Goal: Information Seeking & Learning: Learn about a topic

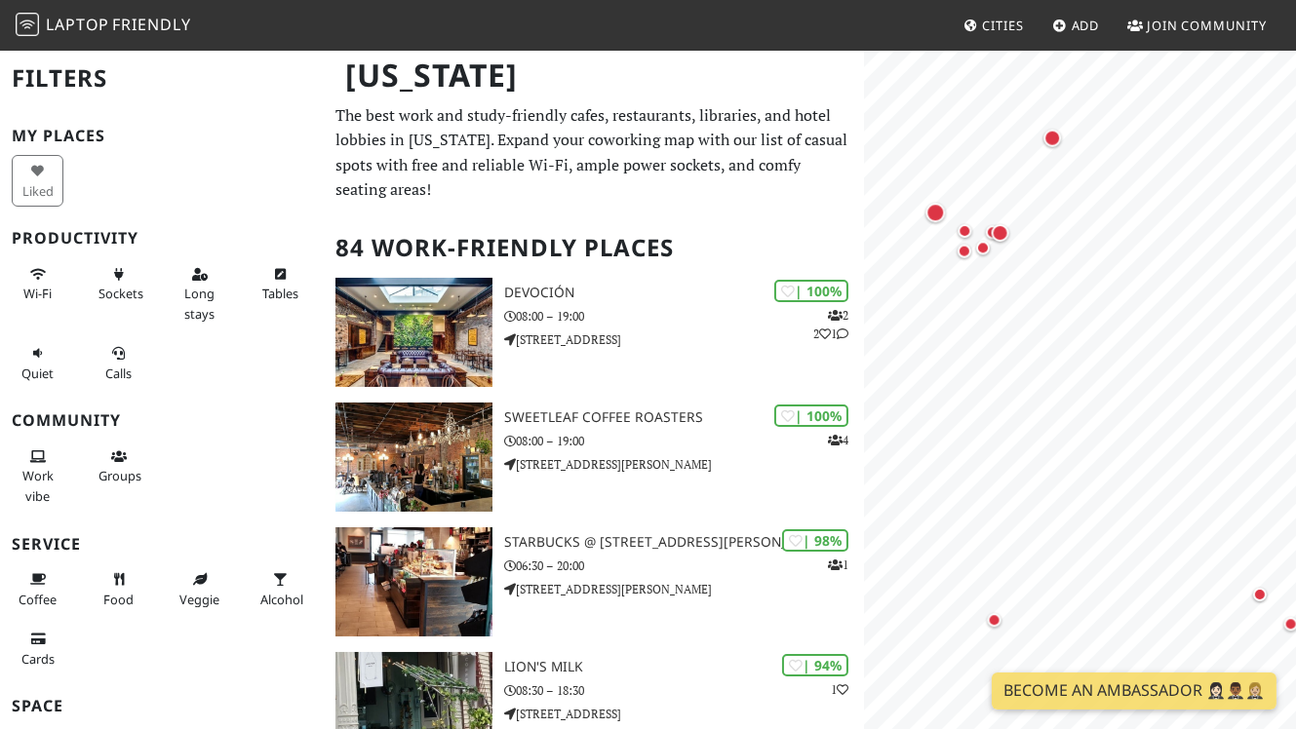
click at [1296, 284] on html "Laptop Friendly Cities Add Join Community [US_STATE] Filters My Places Liked Pr…" at bounding box center [648, 364] width 1296 height 729
click at [981, 246] on div "Map marker" at bounding box center [983, 250] width 14 height 14
click at [935, 224] on div "Map marker" at bounding box center [934, 214] width 27 height 27
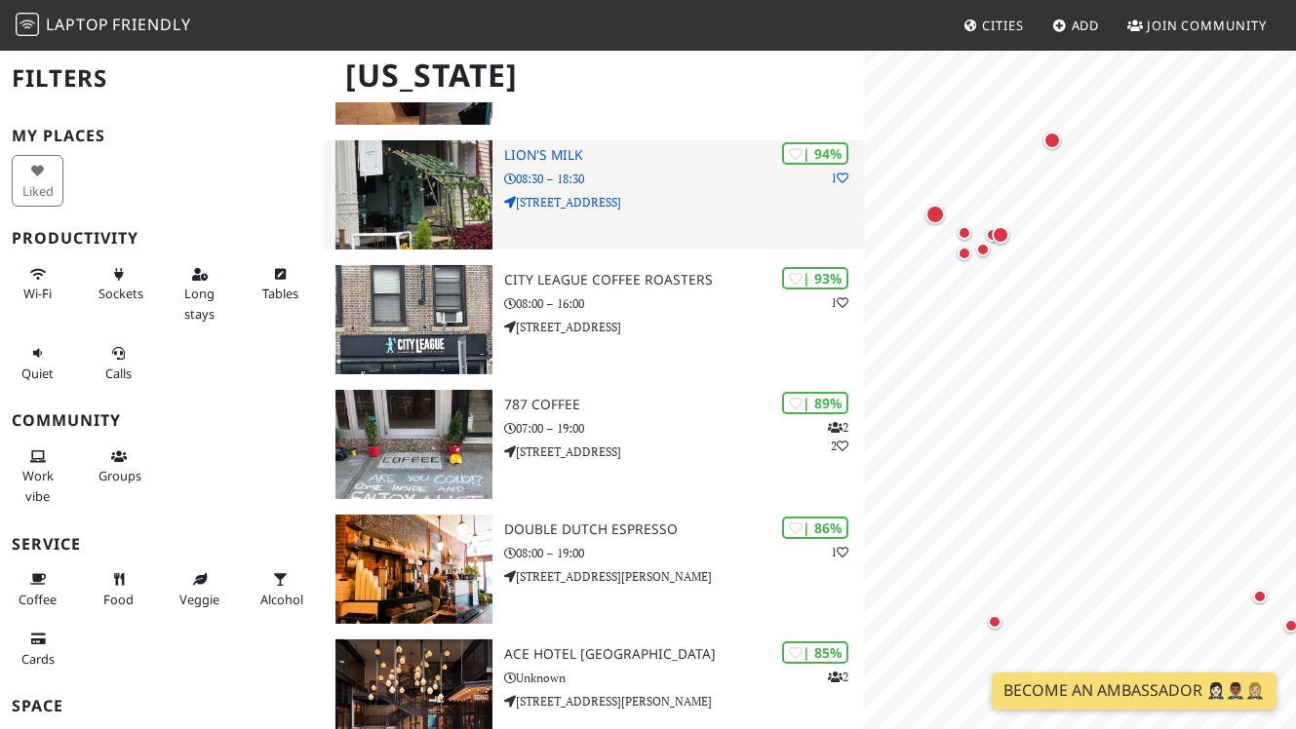
scroll to position [550, 0]
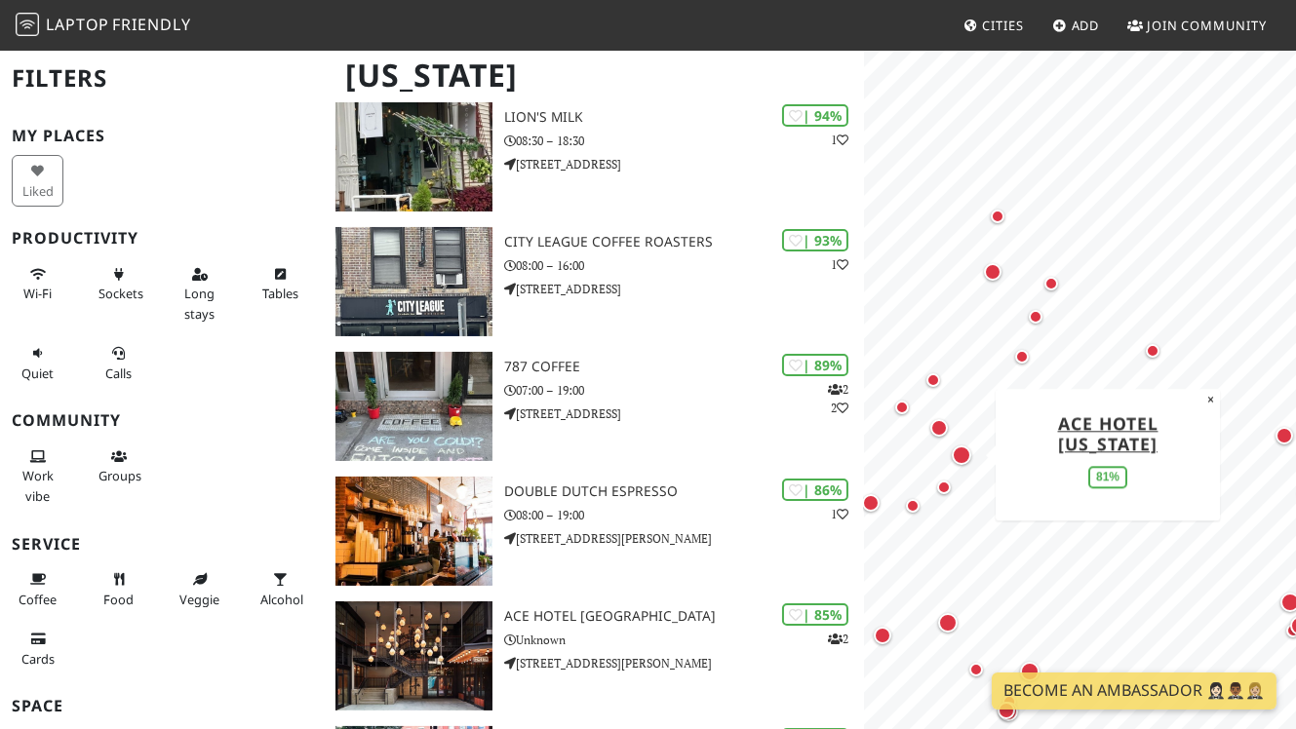
click at [959, 453] on div "Map marker" at bounding box center [961, 455] width 19 height 19
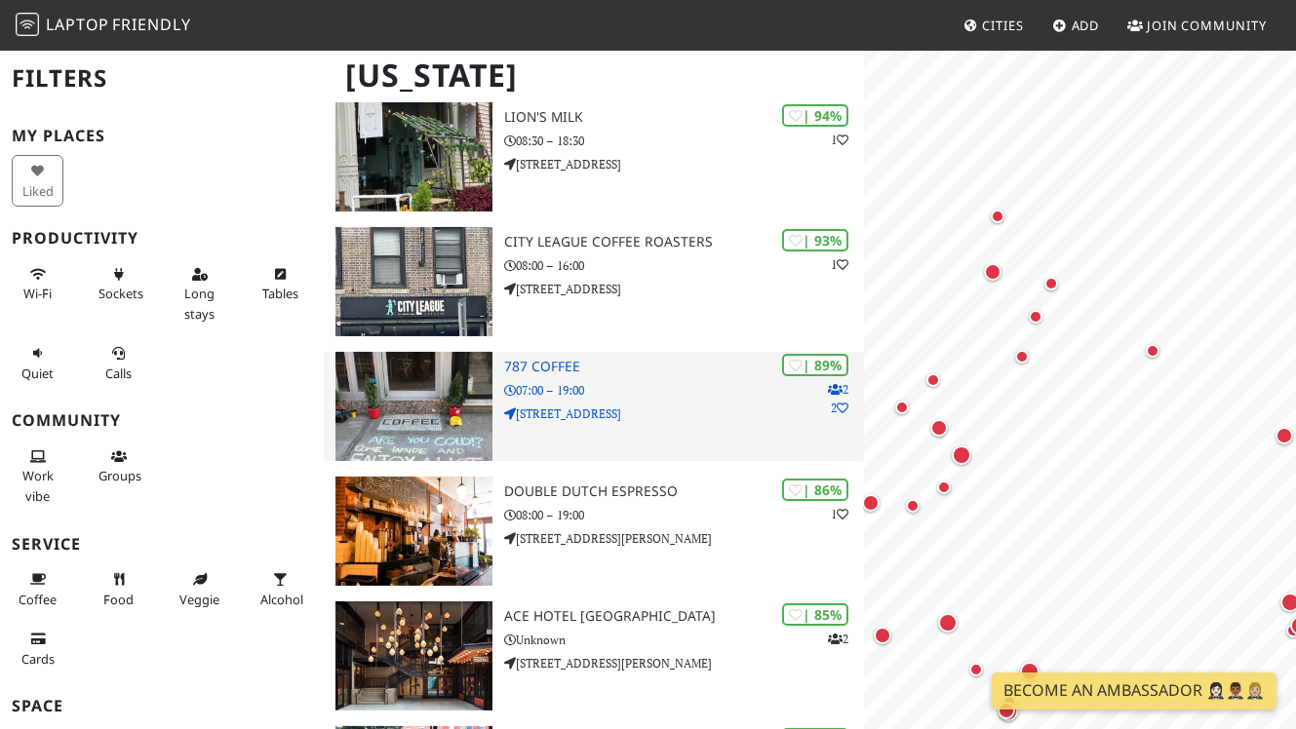
scroll to position [0, 0]
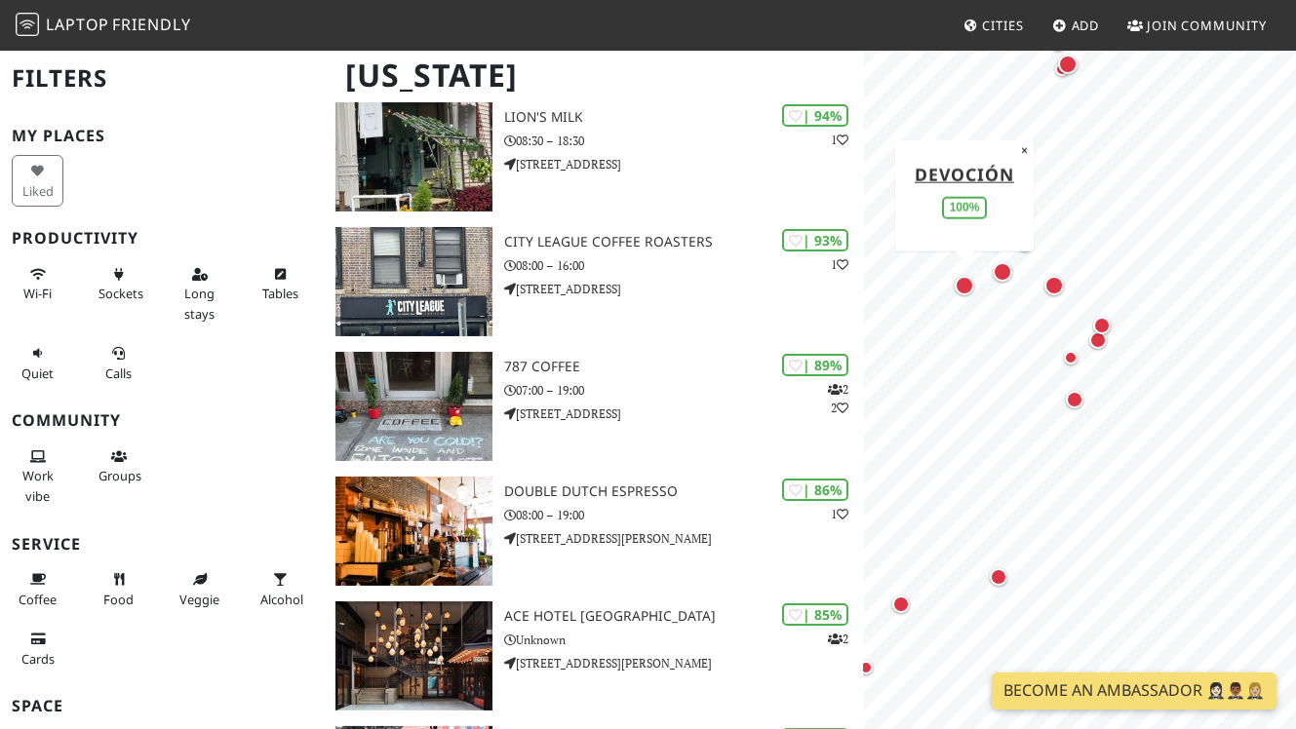
click at [959, 291] on div "Map marker" at bounding box center [964, 285] width 19 height 19
click at [1101, 328] on div "Map marker" at bounding box center [1102, 326] width 18 height 18
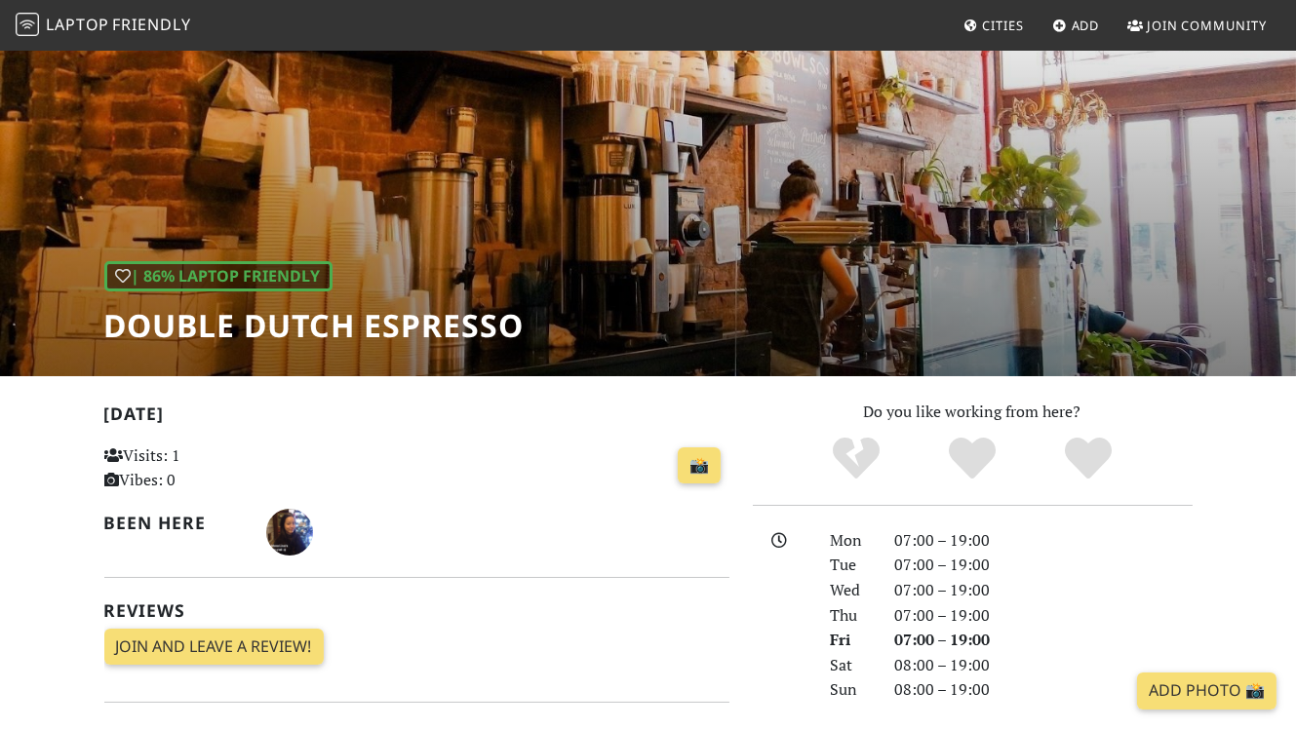
scroll to position [79, 0]
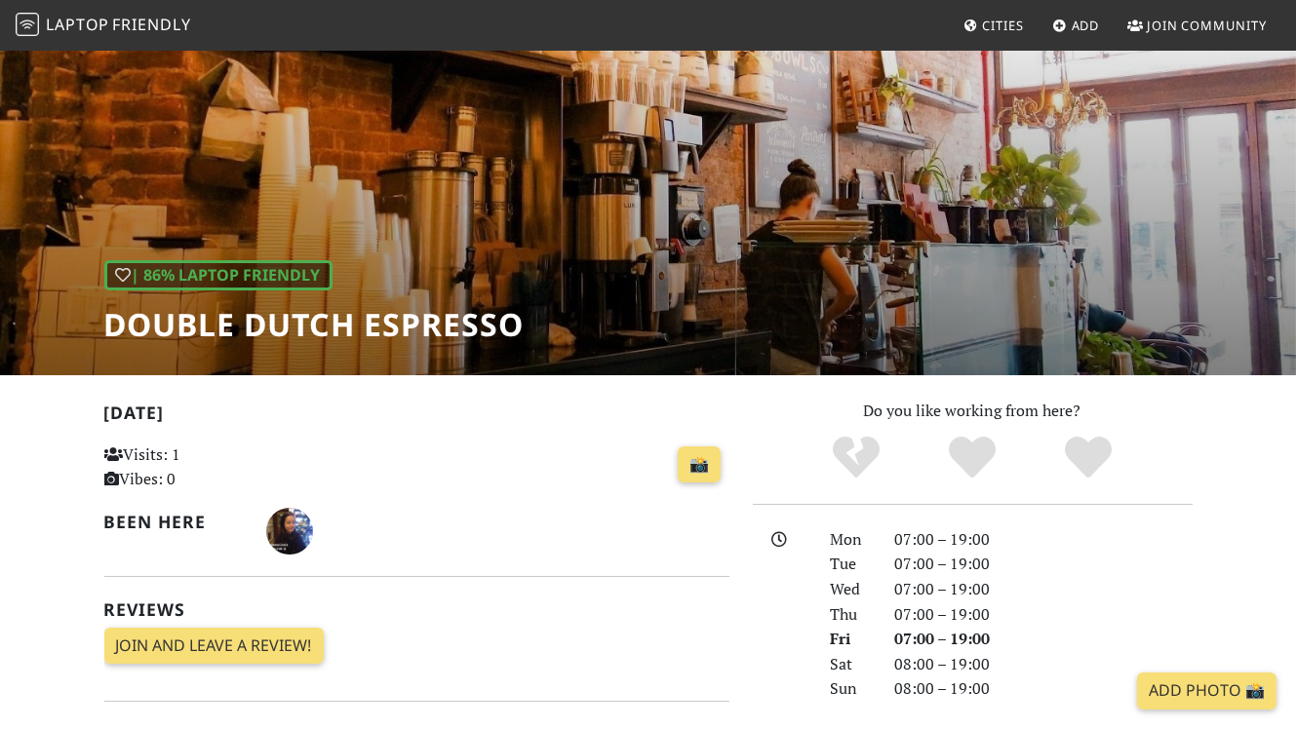
click at [934, 237] on div "| 86% Laptop Friendly Double Dutch Espresso" at bounding box center [648, 173] width 1296 height 406
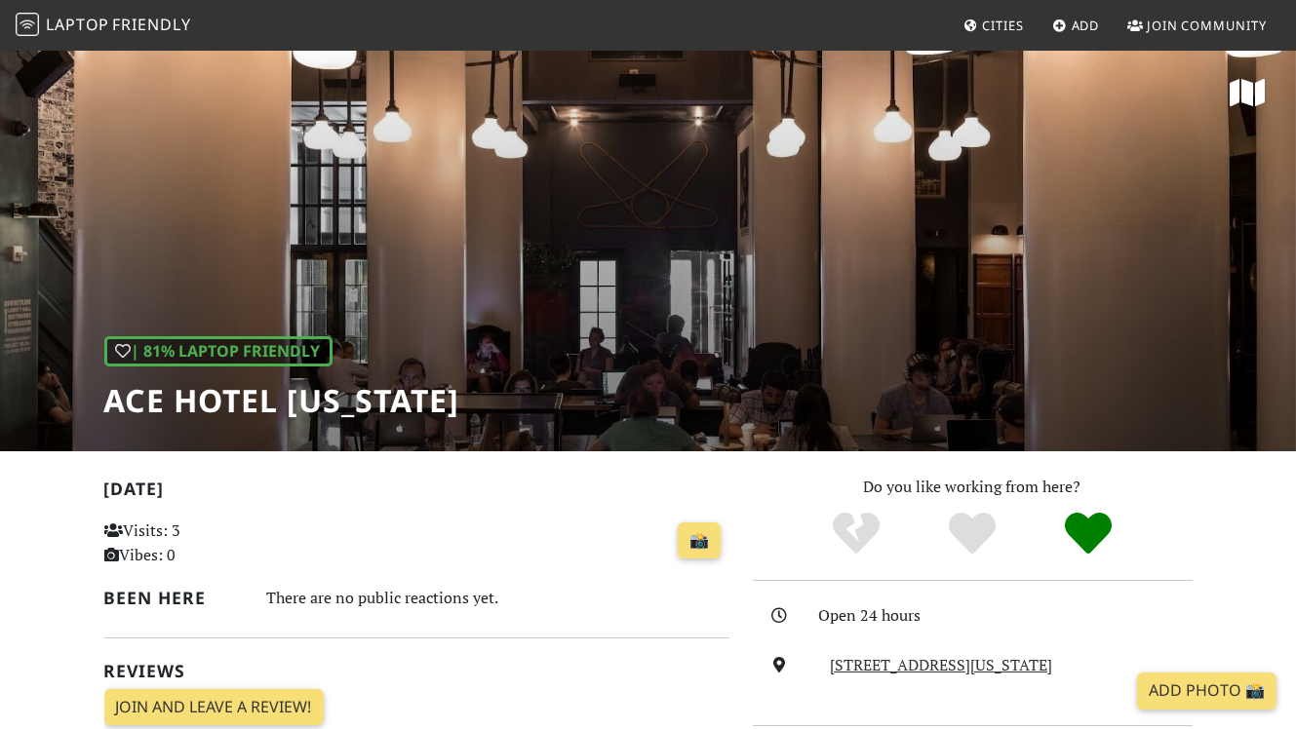
scroll to position [22, 0]
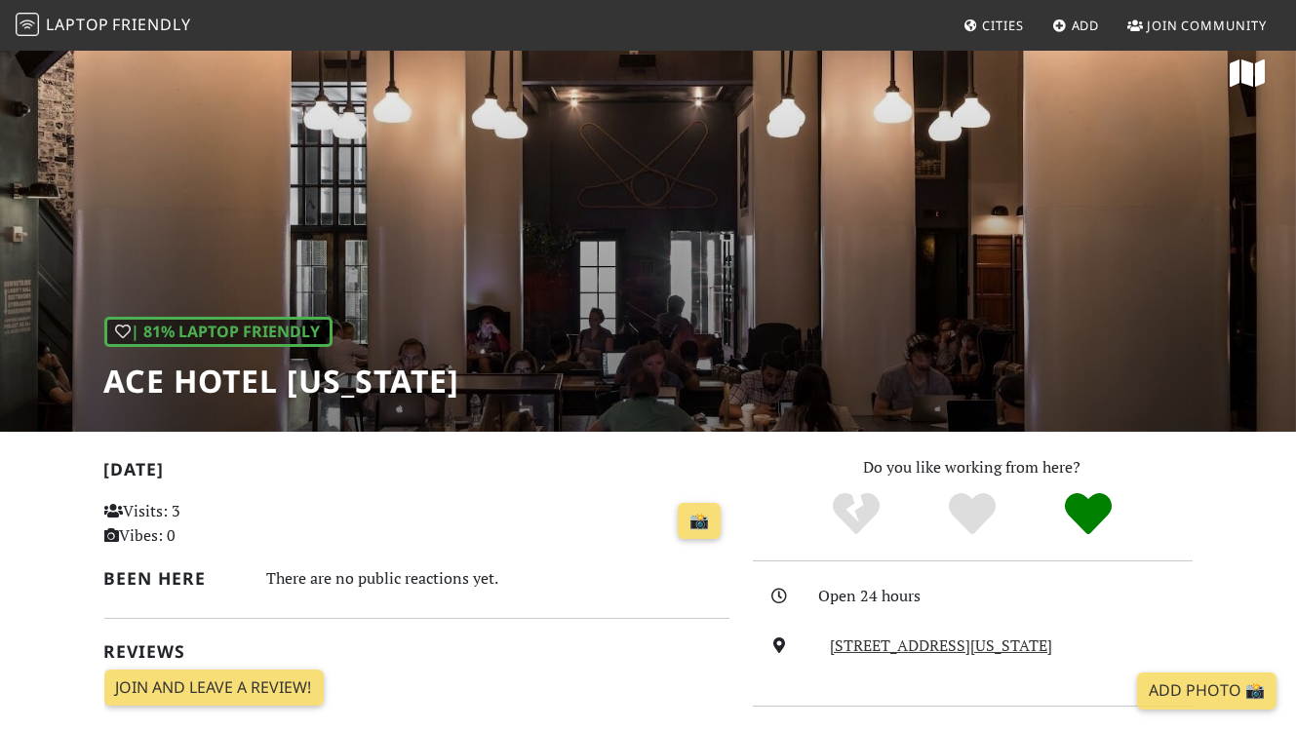
click at [940, 364] on div "| 81% Laptop Friendly Ace Hotel New York" at bounding box center [648, 229] width 1296 height 406
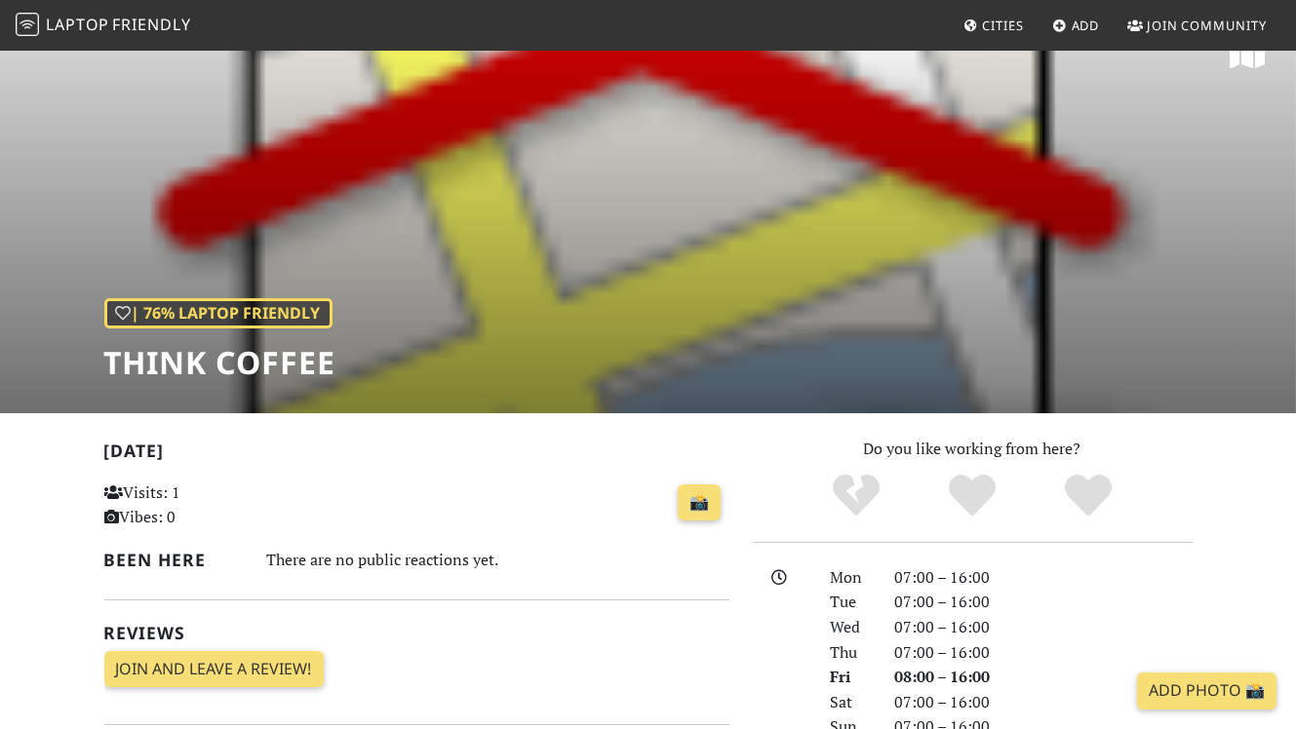
scroll to position [49, 0]
